Goal: Transaction & Acquisition: Download file/media

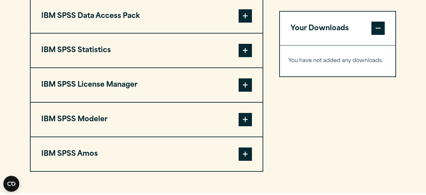
scroll to position [533, 0]
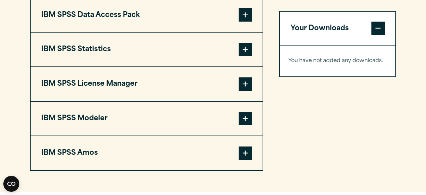
click at [249, 56] on span at bounding box center [245, 49] width 13 height 13
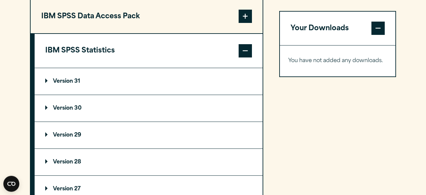
scroll to position [531, 0]
click at [245, 58] on span at bounding box center [245, 51] width 13 height 13
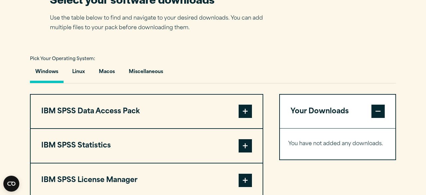
scroll to position [0, 0]
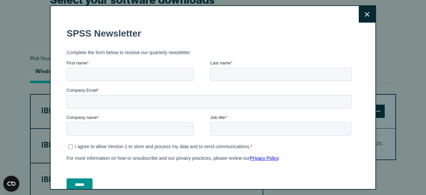
click at [367, 13] on icon at bounding box center [367, 14] width 5 height 5
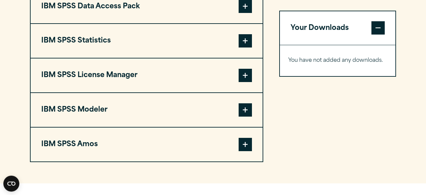
scroll to position [542, 0]
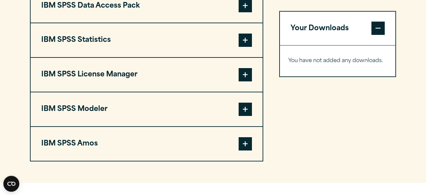
click at [246, 47] on span at bounding box center [245, 40] width 13 height 13
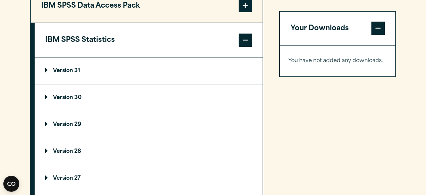
scroll to position [574, 0]
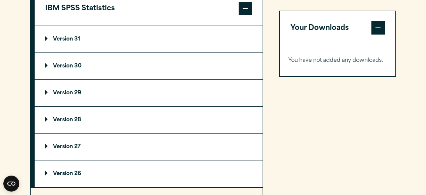
click at [70, 51] on summary "Version 31" at bounding box center [149, 39] width 228 height 27
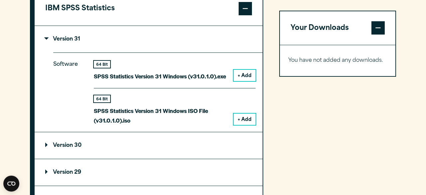
scroll to position [635, 0]
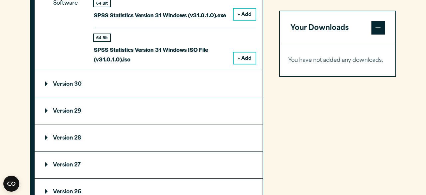
click at [66, 95] on summary "Version 30" at bounding box center [149, 84] width 228 height 27
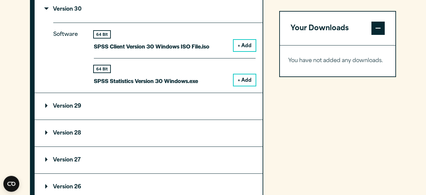
scroll to position [711, 0]
click at [243, 86] on button "+ Add" at bounding box center [245, 79] width 22 height 11
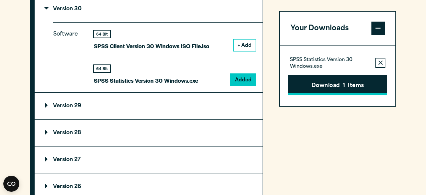
click at [329, 86] on button "Download 1 Items" at bounding box center [337, 85] width 99 height 21
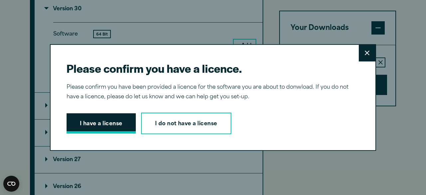
click at [98, 124] on button "I have a license" at bounding box center [101, 123] width 69 height 21
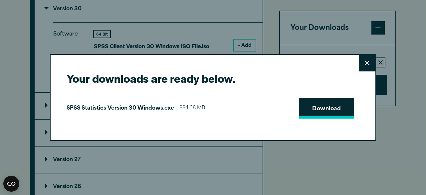
click at [319, 118] on link "Download" at bounding box center [326, 108] width 55 height 21
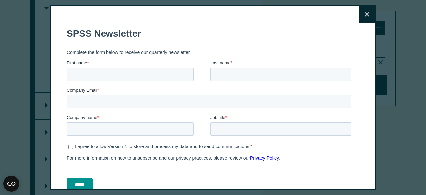
click at [164, 49] on fieldset "Complete the form below to receive our quarterly newsletter." at bounding box center [210, 52] width 287 height 15
click at [364, 15] on button "Close" at bounding box center [367, 14] width 17 height 17
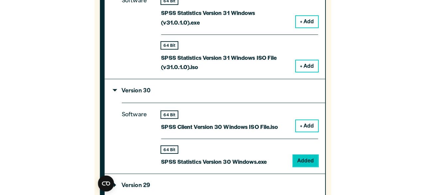
scroll to position [707, 0]
